Goal: Information Seeking & Learning: Learn about a topic

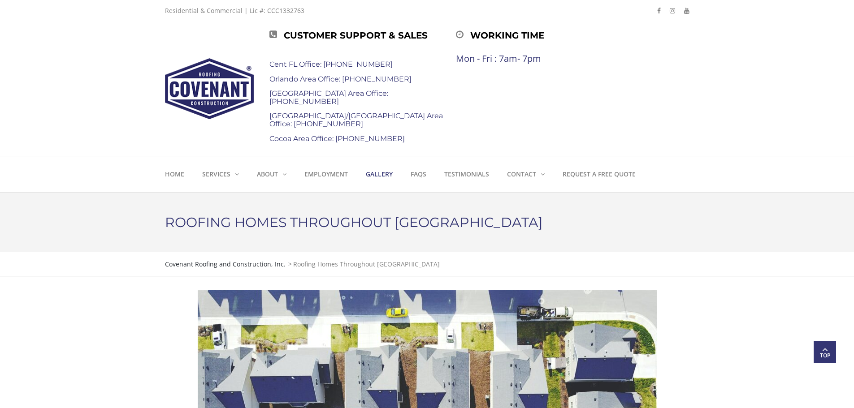
click at [380, 176] on strong "Gallery" at bounding box center [379, 174] width 27 height 9
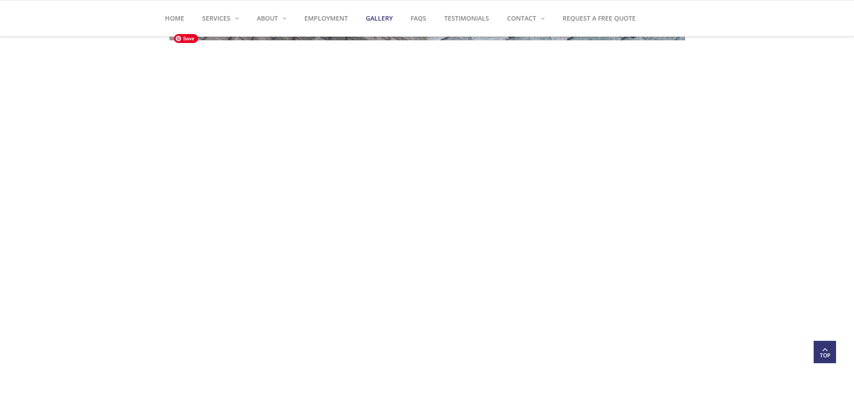
scroll to position [986, 0]
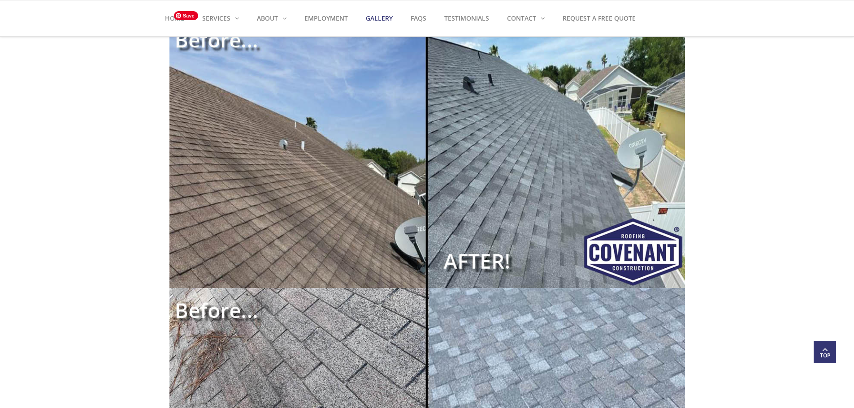
click at [511, 153] on img at bounding box center [427, 152] width 516 height 271
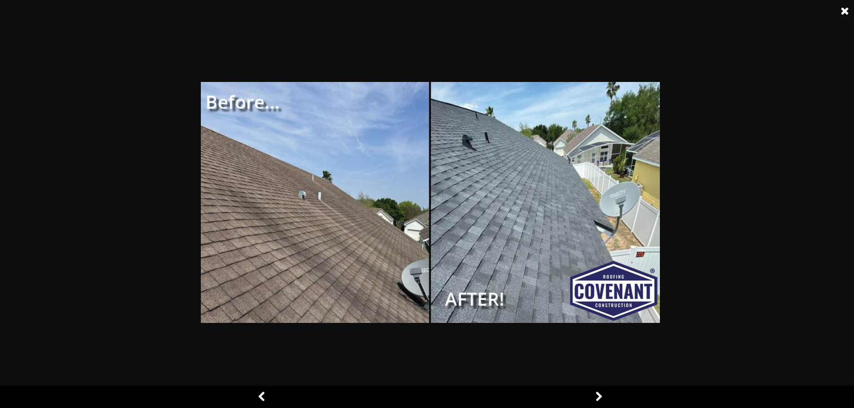
click at [601, 396] on link at bounding box center [598, 397] width 22 height 22
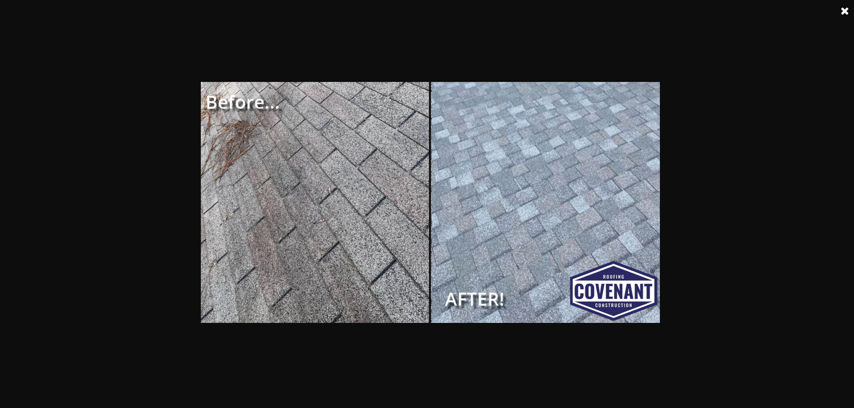
click at [595, 389] on div at bounding box center [430, 204] width 861 height 408
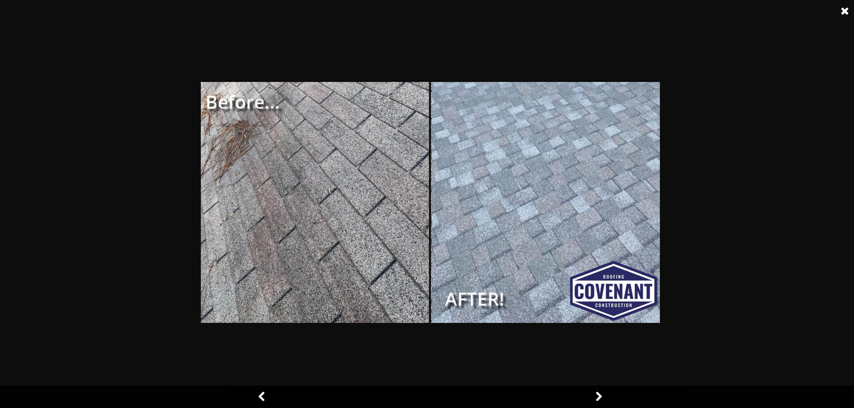
click at [598, 393] on link at bounding box center [598, 397] width 22 height 22
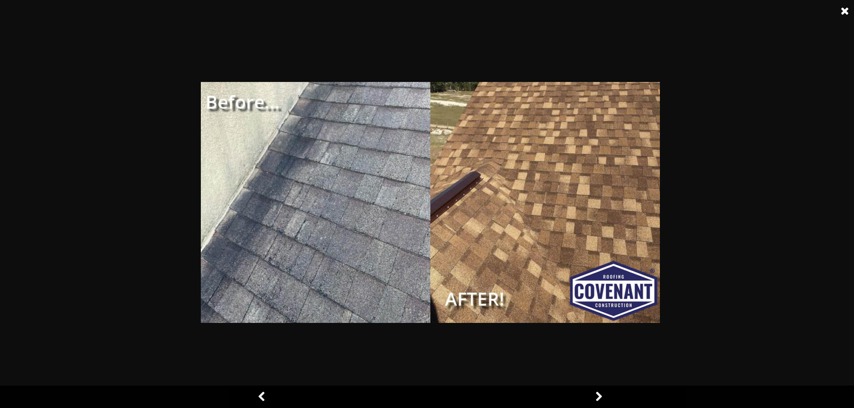
click at [594, 390] on link at bounding box center [598, 397] width 22 height 22
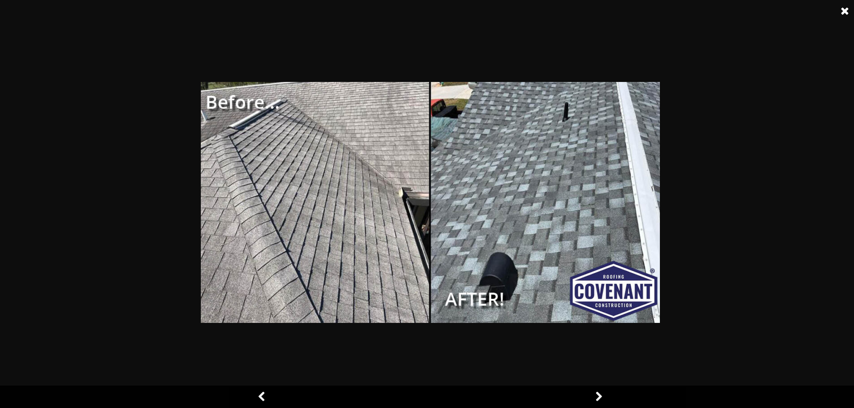
click at [593, 389] on link at bounding box center [598, 397] width 22 height 22
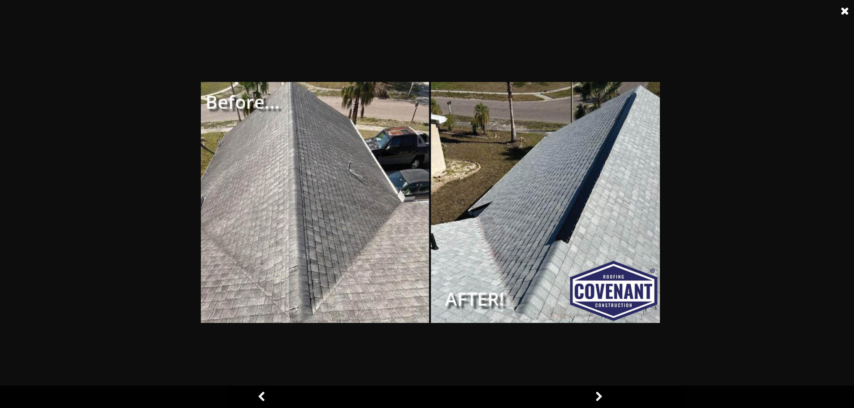
click at [592, 389] on link at bounding box center [598, 397] width 22 height 22
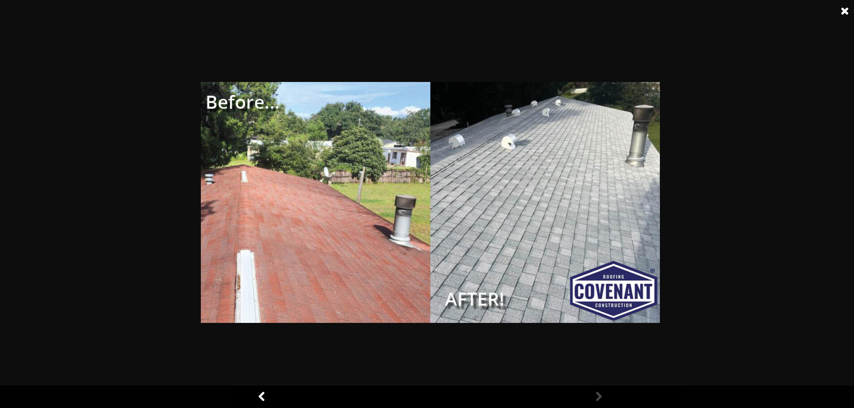
click at [592, 389] on link at bounding box center [598, 397] width 22 height 22
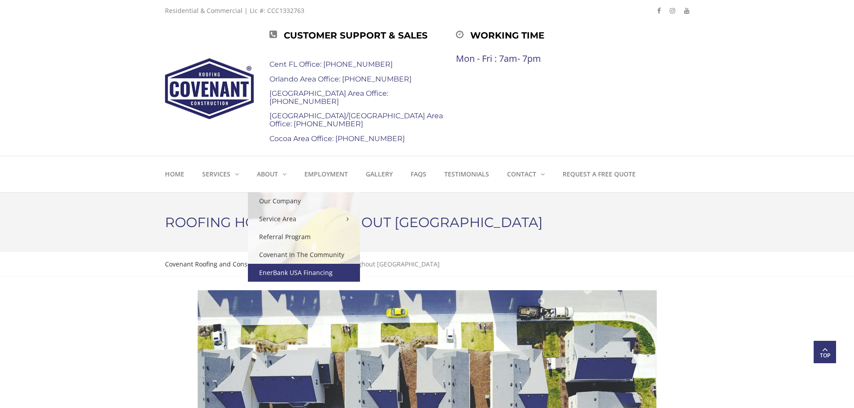
click at [280, 274] on link "EnerBank USA Financing" at bounding box center [304, 273] width 112 height 18
